Goal: Find specific page/section: Find specific page/section

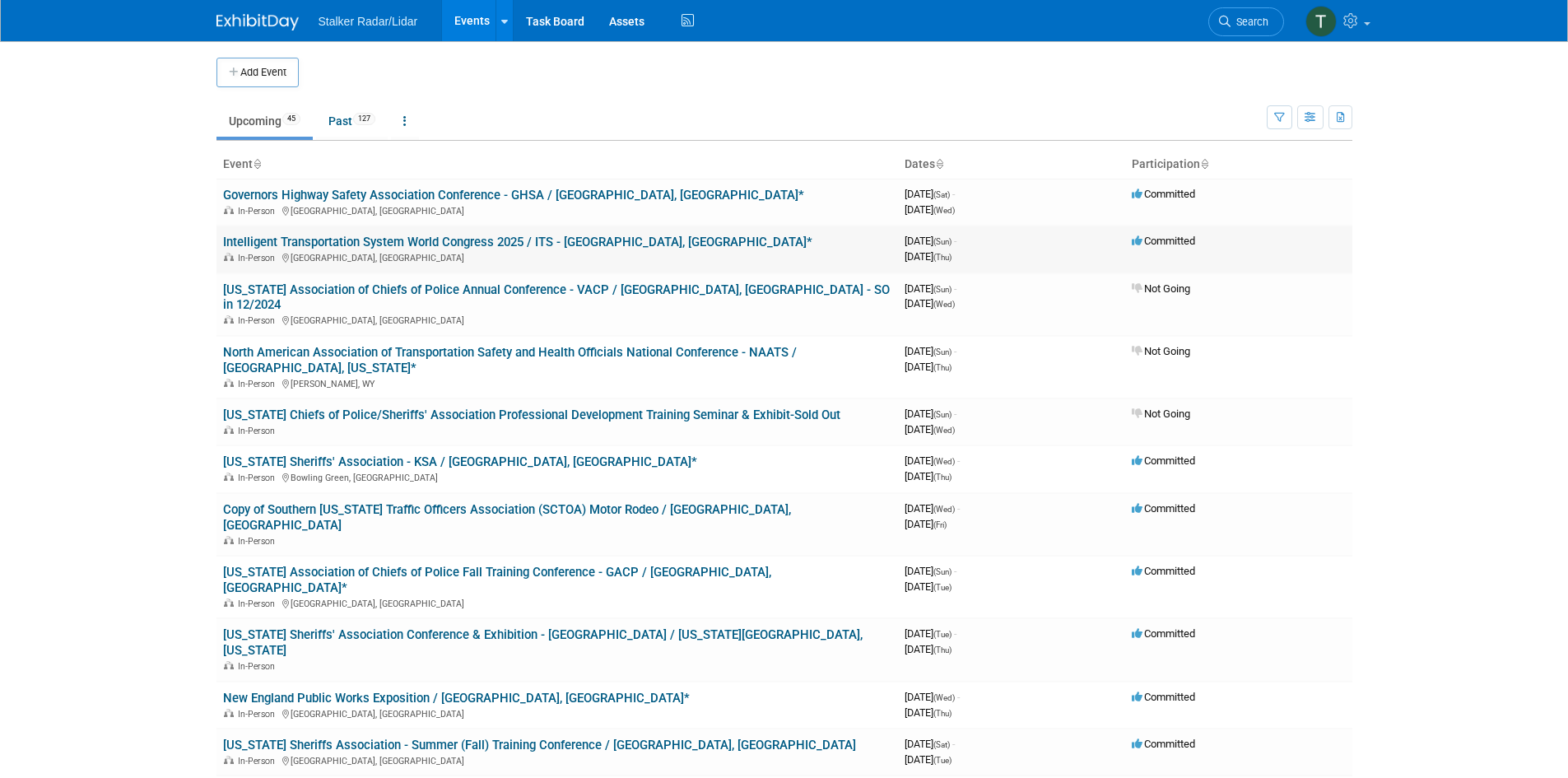
click at [313, 239] on link "Intelligent Transportation System World Congress 2025 / ITS - [GEOGRAPHIC_DATA]…" at bounding box center [518, 242] width 589 height 14
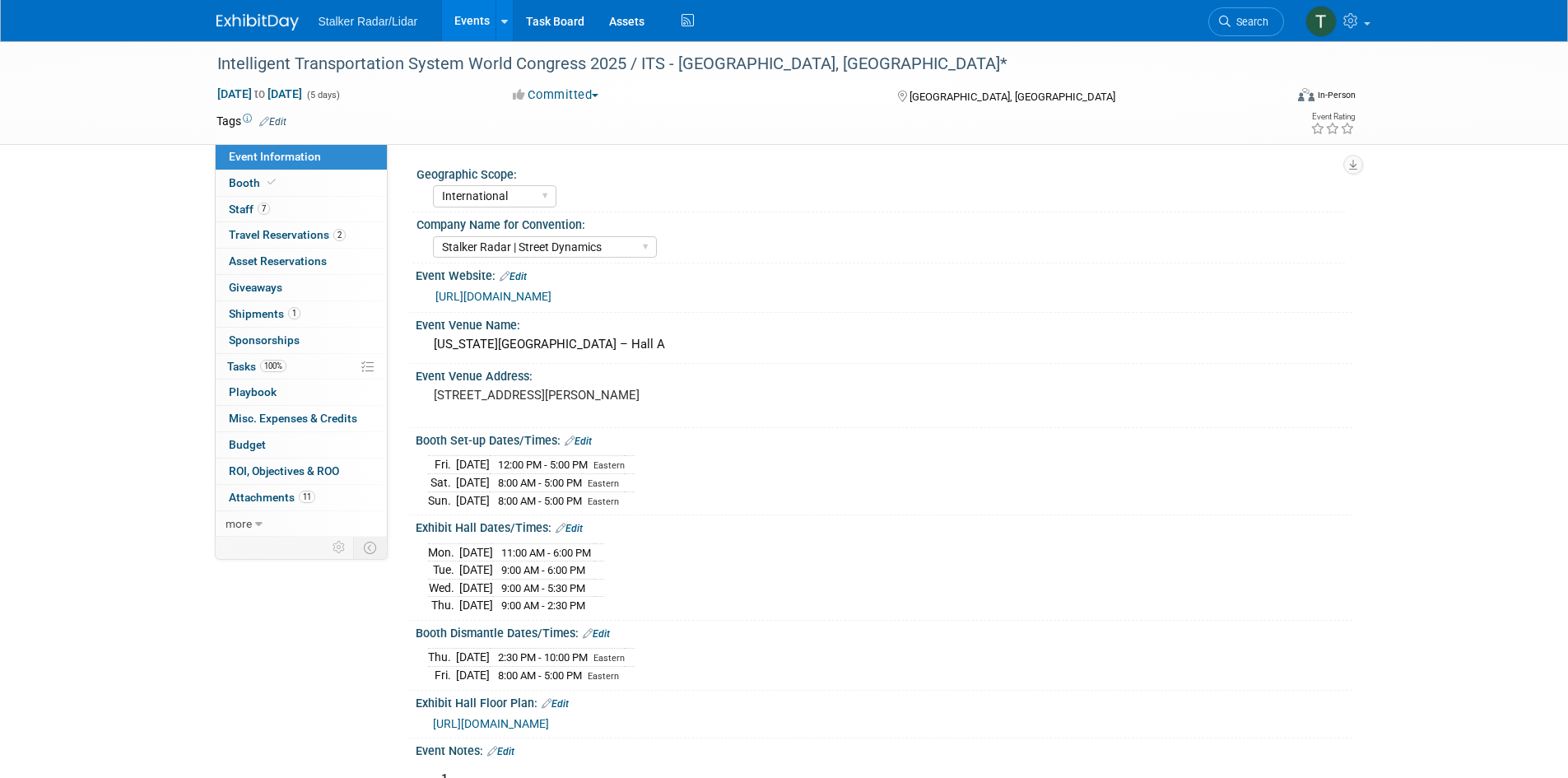
select select "International"
select select "Stalker Radar | Street Dynamics"
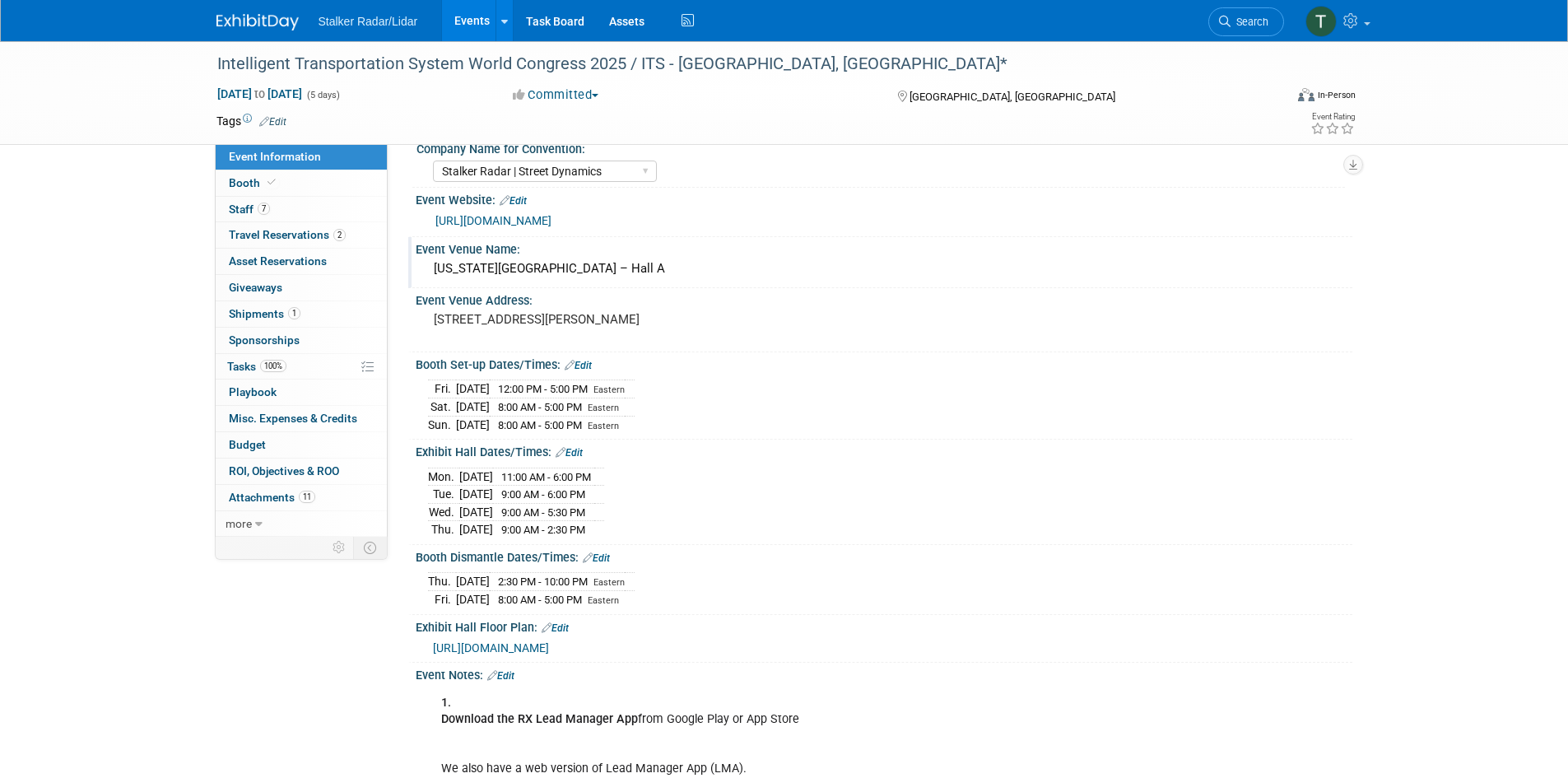
scroll to position [247, 0]
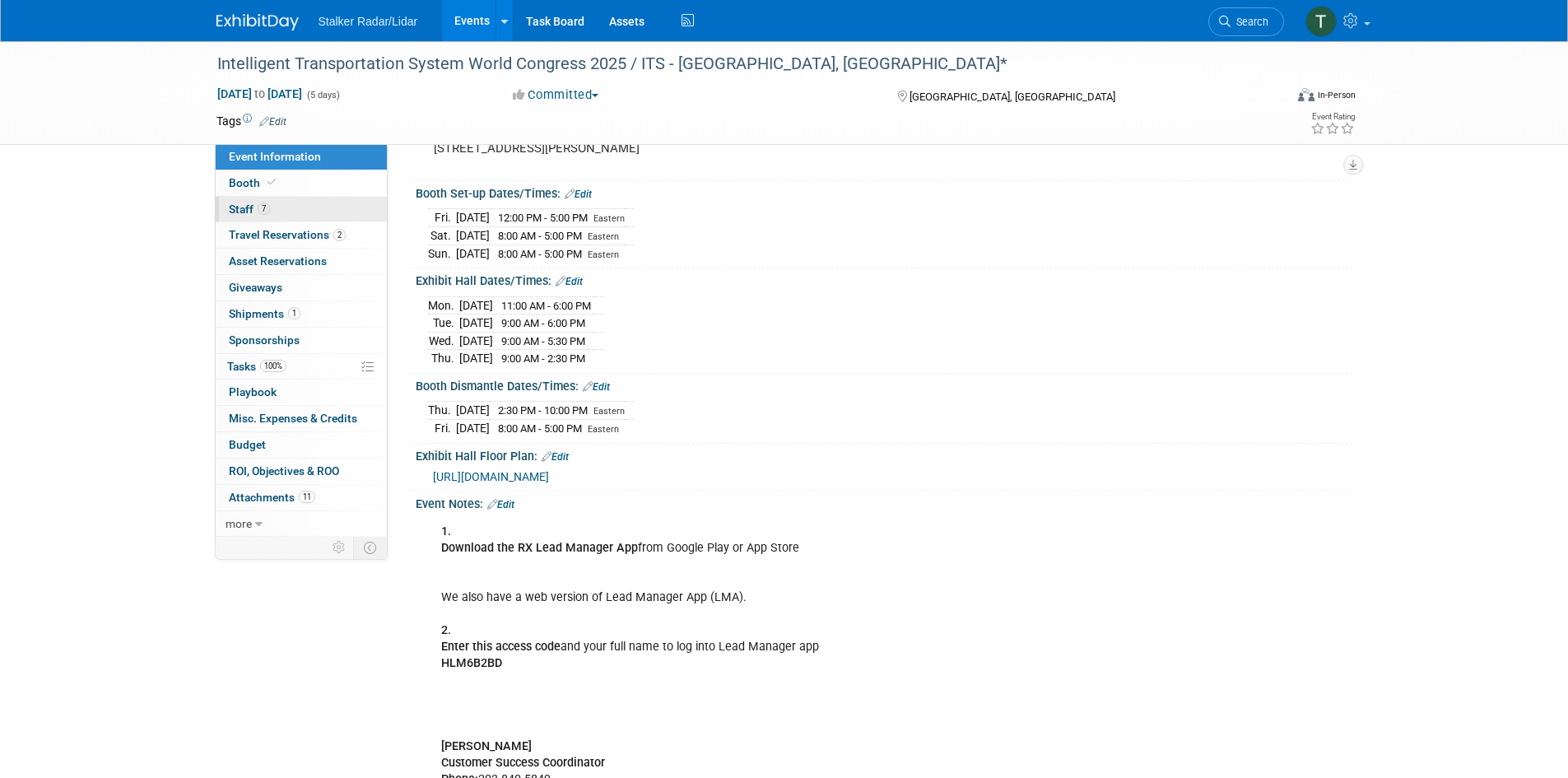
click at [258, 202] on span "Staff 7" at bounding box center [249, 209] width 42 height 14
